Goal: Task Accomplishment & Management: Manage account settings

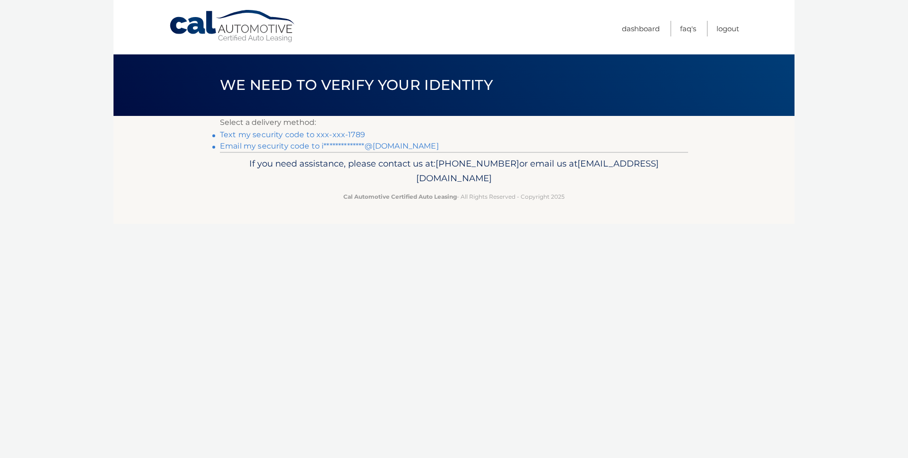
click at [331, 133] on link "Text my security code to xxx-xxx-1789" at bounding box center [292, 134] width 145 height 9
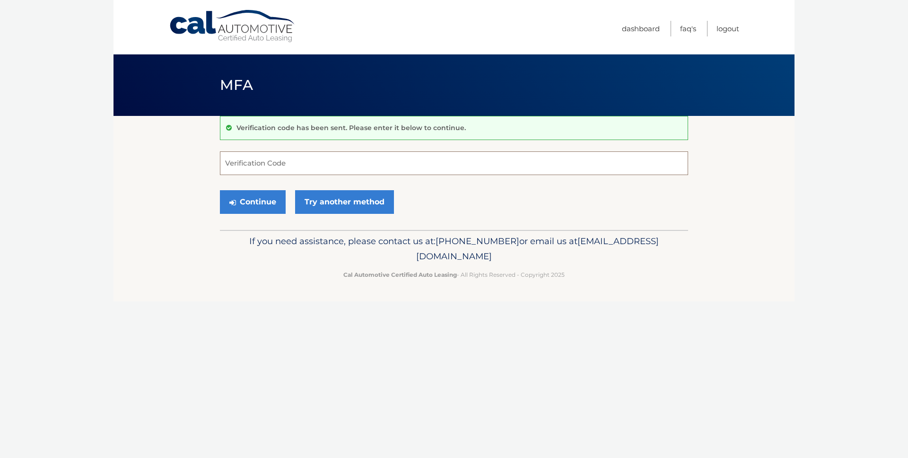
click at [309, 160] on input "Verification Code" at bounding box center [454, 163] width 468 height 24
type input "731766"
click at [220, 190] on button "Continue" at bounding box center [253, 202] width 66 height 24
click at [494, 195] on div "Continue Try another method" at bounding box center [454, 202] width 468 height 32
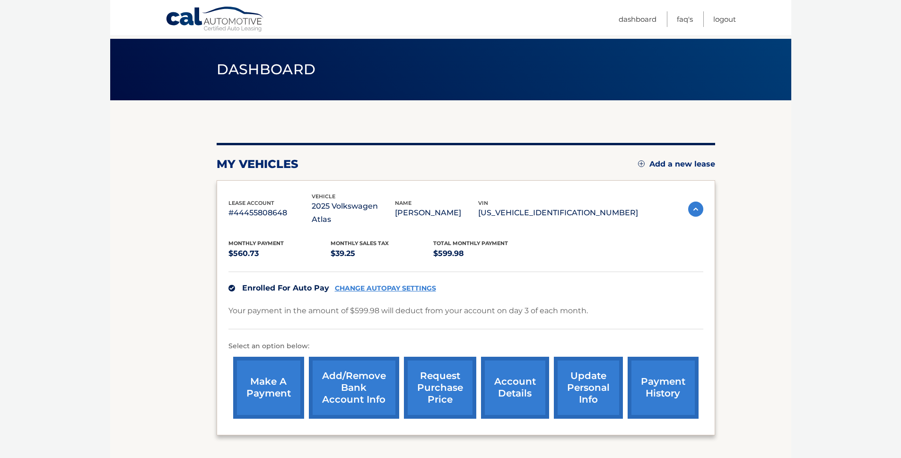
scroll to position [79, 0]
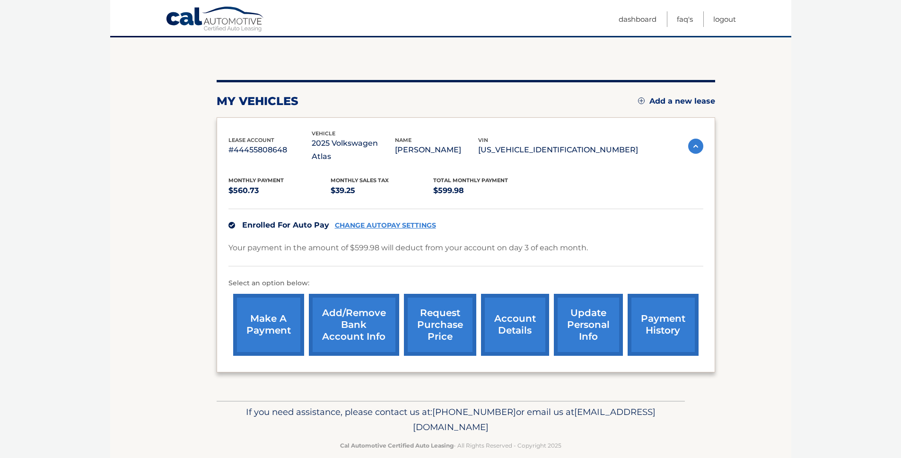
click at [360, 304] on link "Add/Remove bank account info" at bounding box center [354, 325] width 90 height 62
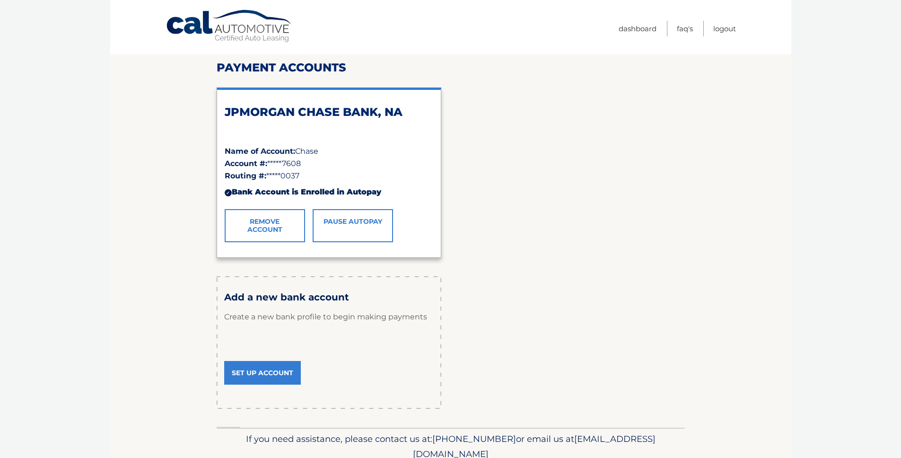
scroll to position [105, 0]
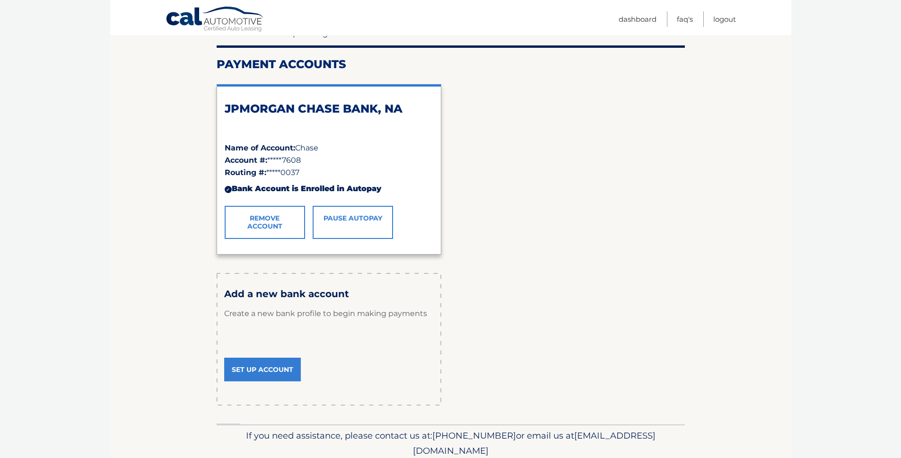
click at [275, 370] on link "Set Up Account" at bounding box center [262, 370] width 77 height 24
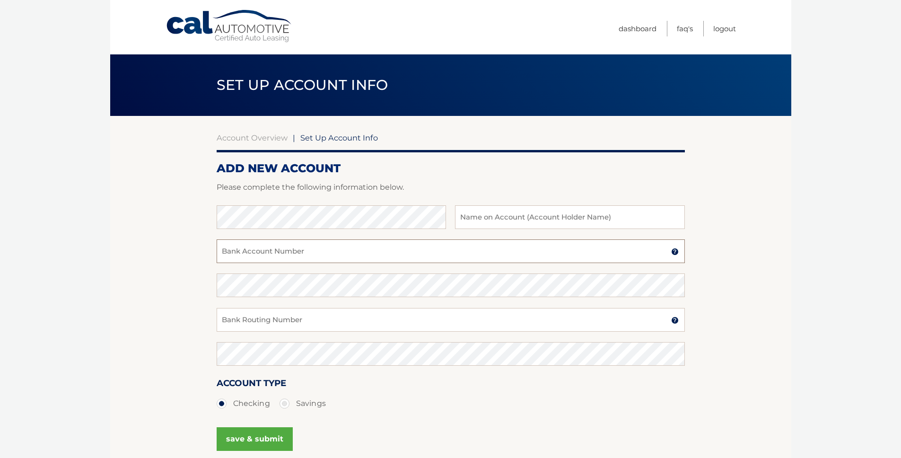
click at [302, 256] on input "Bank Account Number" at bounding box center [451, 251] width 468 height 24
paste input "9320602283760"
type input "9320602283760"
click at [461, 329] on input "Bank Routing Number" at bounding box center [451, 320] width 468 height 24
paste input "044000804"
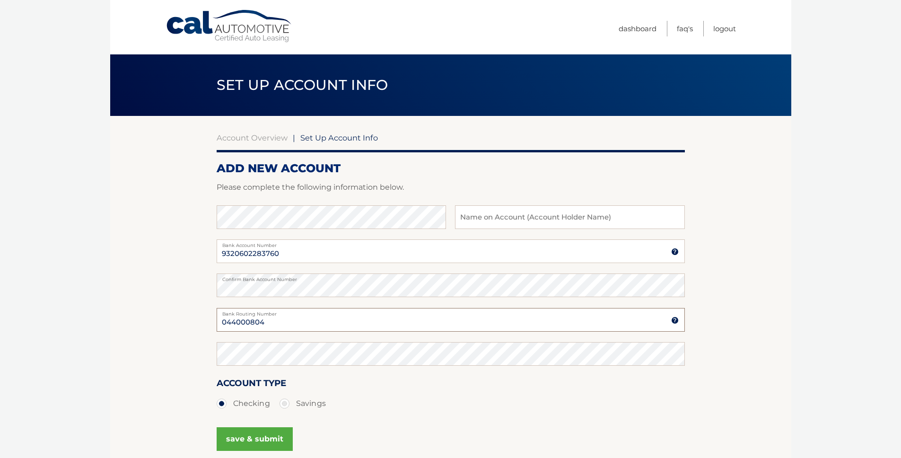
type input "044000804"
click at [504, 220] on input "text" at bounding box center [569, 217] width 229 height 24
drag, startPoint x: 534, startPoint y: 211, endPoint x: 581, endPoint y: 215, distance: 46.6
click at [739, 206] on section "Account Overview | Set Up Account Info ADD NEW ACCOUNT Please complete the foll…" at bounding box center [450, 296] width 681 height 361
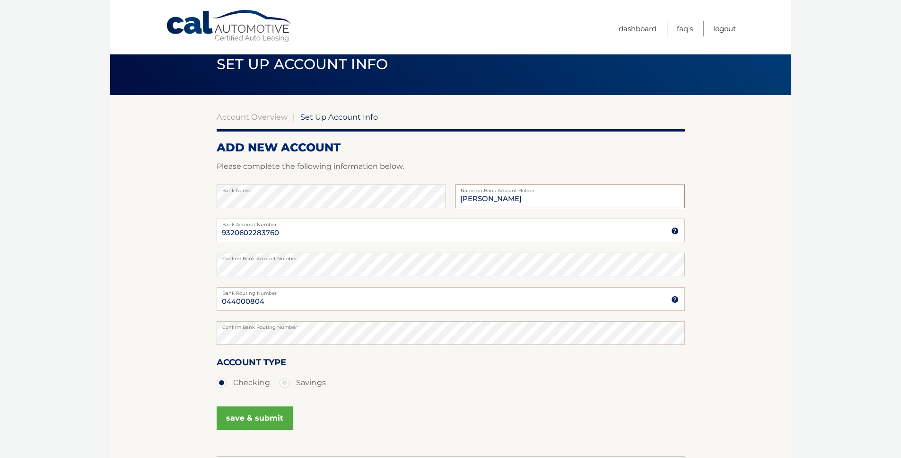
type input "IAN SAUER"
click at [256, 421] on button "save & submit" at bounding box center [255, 418] width 76 height 24
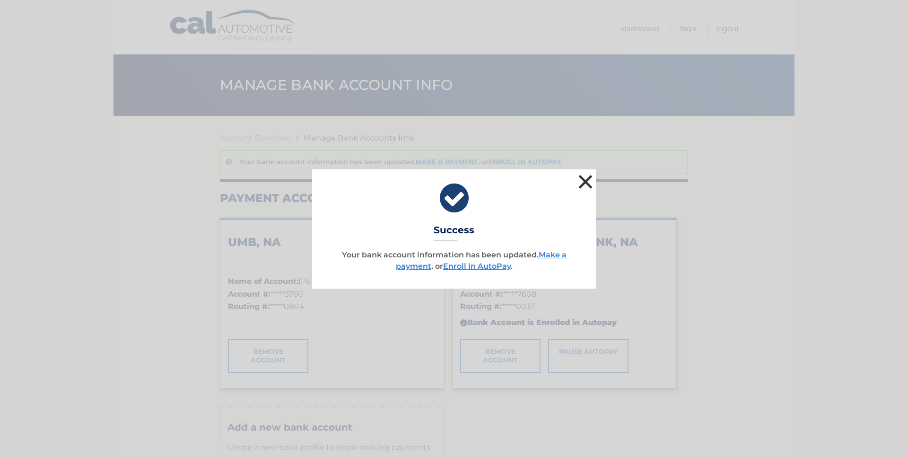
click at [588, 177] on button "×" at bounding box center [585, 181] width 19 height 19
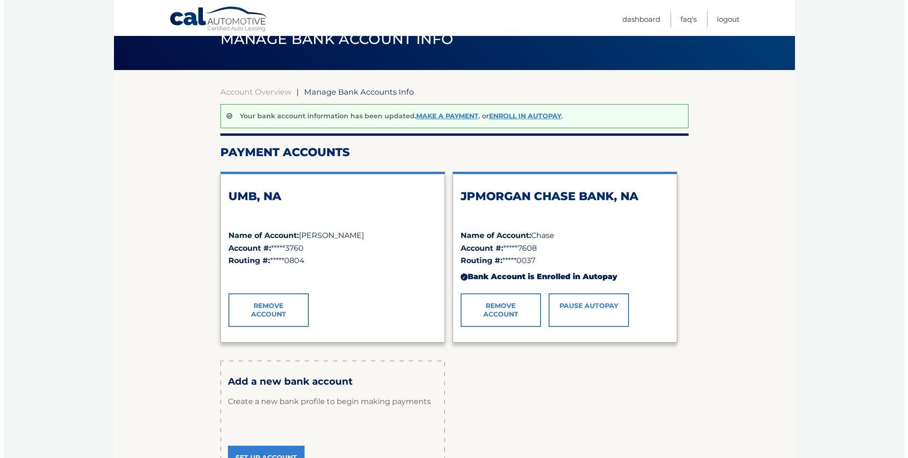
scroll to position [102, 0]
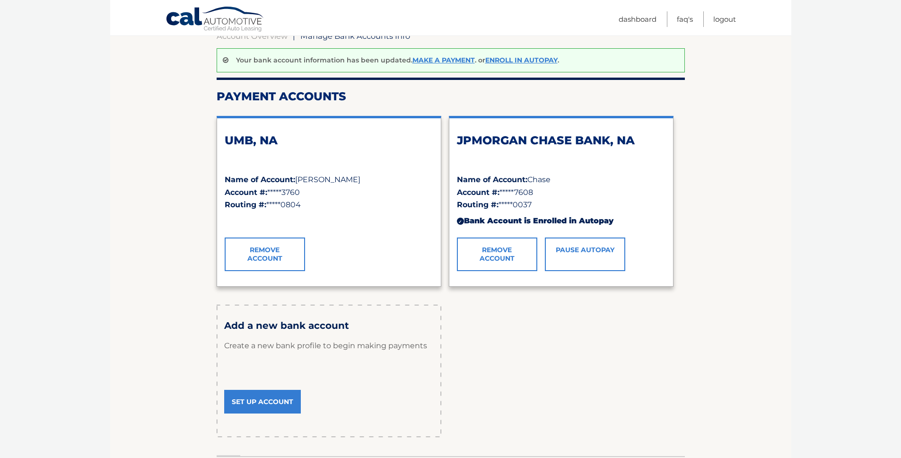
click at [501, 252] on link "Remove Account" at bounding box center [497, 254] width 80 height 33
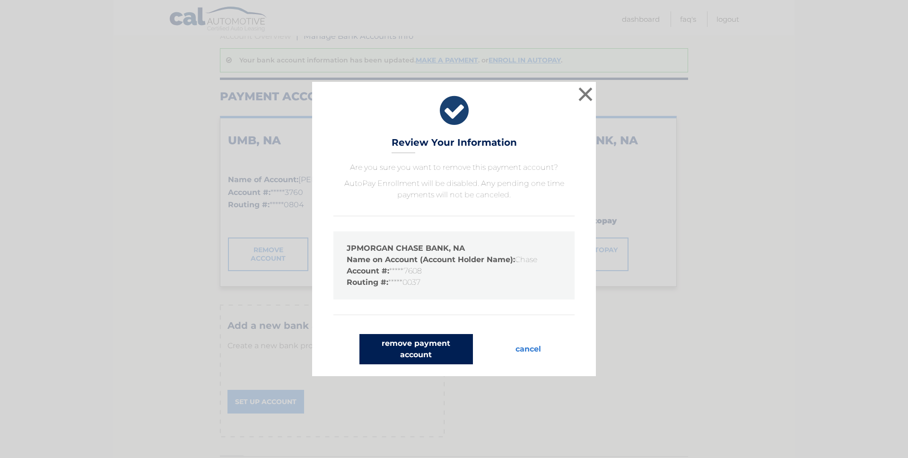
click at [444, 348] on button "remove payment account" at bounding box center [417, 349] width 114 height 30
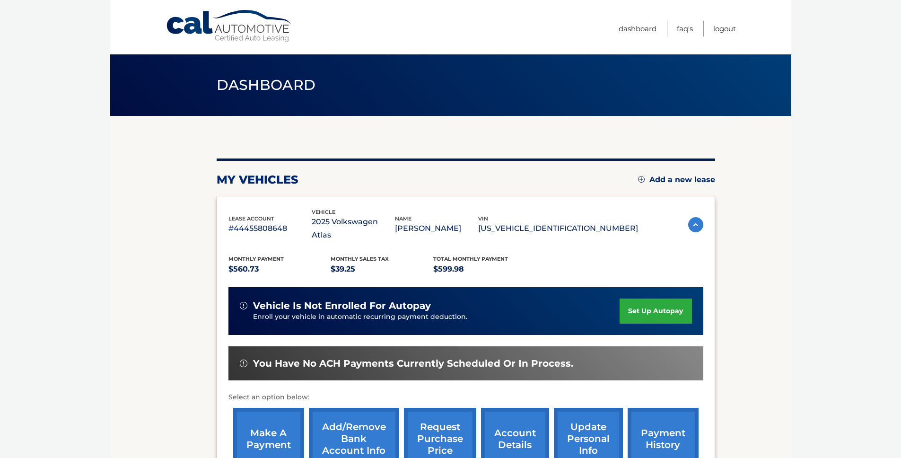
click at [628, 313] on div "vehicle is not enrolled for autopay Enroll your vehicle in automatic recurring …" at bounding box center [466, 311] width 475 height 48
click at [634, 300] on link "set up autopay" at bounding box center [656, 311] width 72 height 25
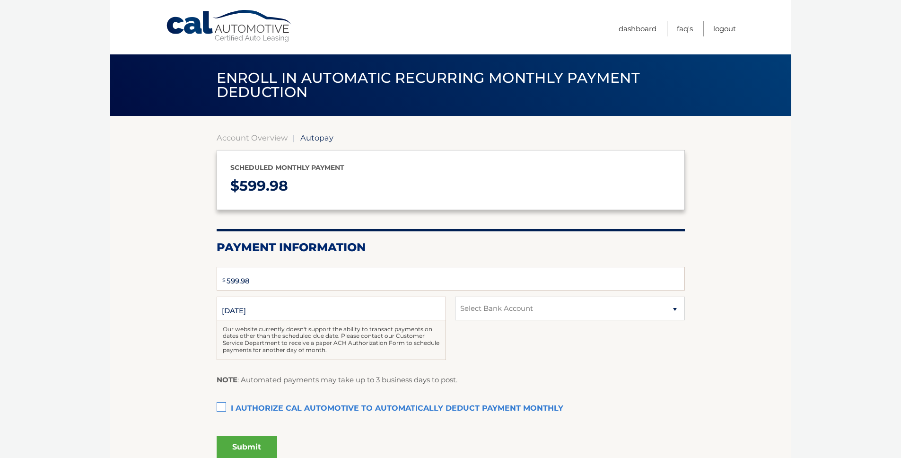
select select "MWE1YWRlNWMtYzQyNy00ZGQ5LTg1MzktZTM3NWUyZWU2MWI1"
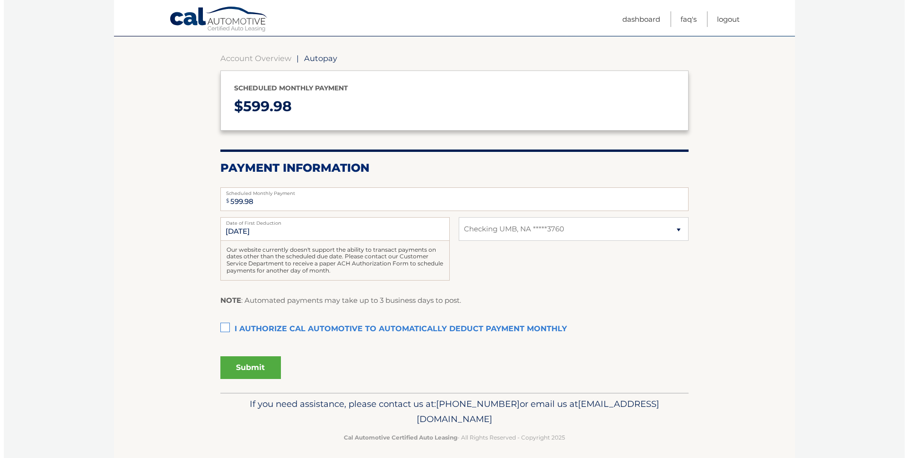
scroll to position [78, 0]
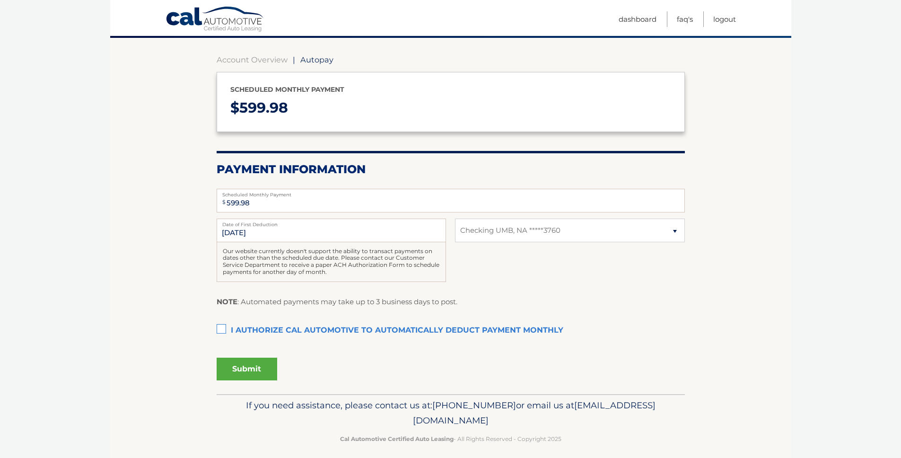
click at [221, 330] on label "I authorize cal automotive to automatically deduct payment monthly This checkbo…" at bounding box center [451, 330] width 468 height 19
click at [0, 0] on input "I authorize cal automotive to automatically deduct payment monthly This checkbo…" at bounding box center [0, 0] width 0 height 0
click at [249, 369] on button "Submit" at bounding box center [247, 369] width 61 height 23
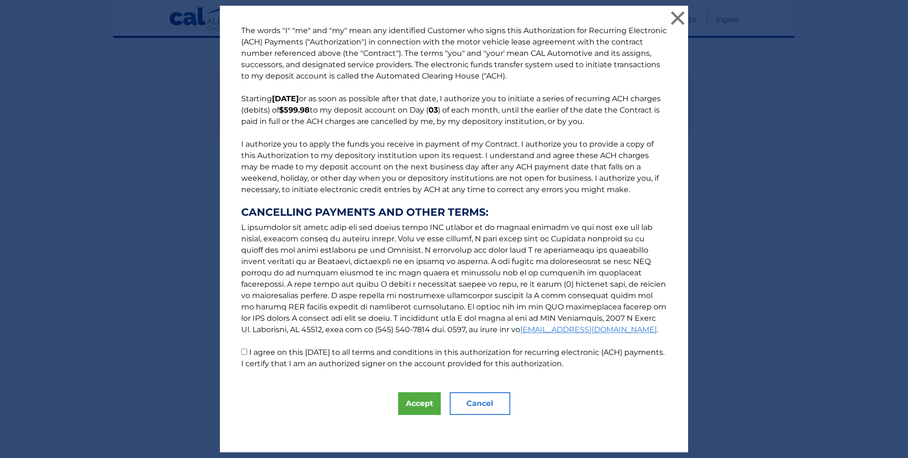
click at [247, 351] on label "I agree on this 09/04/2025 to all terms and conditions in this authorization fo…" at bounding box center [452, 358] width 423 height 20
click at [247, 351] on input "I agree on this 09/04/2025 to all terms and conditions in this authorization fo…" at bounding box center [244, 352] width 6 height 6
checkbox input "true"
click at [409, 406] on button "Accept" at bounding box center [419, 403] width 43 height 23
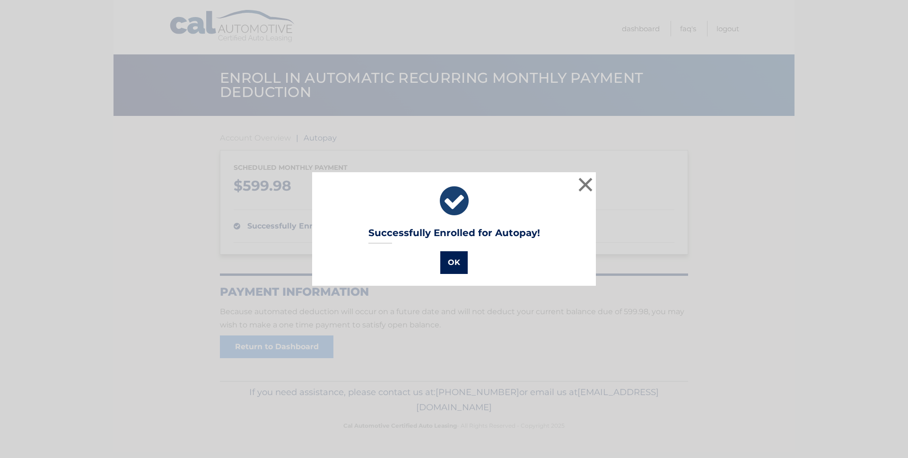
click at [455, 263] on button "OK" at bounding box center [454, 262] width 27 height 23
